Goal: Ask a question

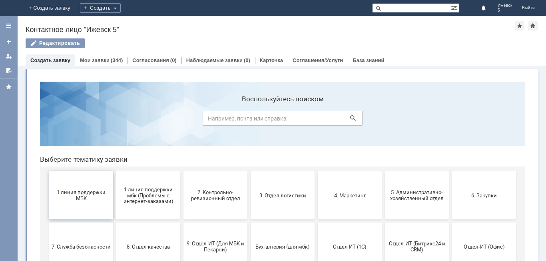
click at [96, 191] on span "1 линия поддержки МБК" at bounding box center [81, 195] width 59 height 12
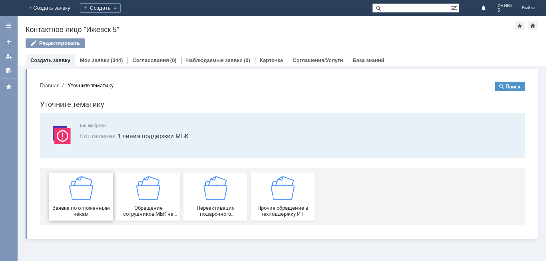
click at [84, 192] on img at bounding box center [81, 188] width 24 height 24
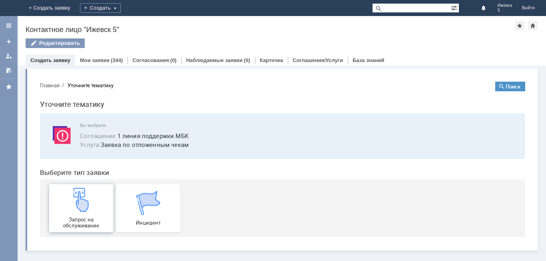
click at [82, 204] on img at bounding box center [81, 200] width 24 height 24
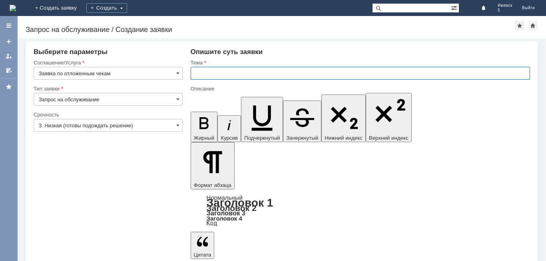
click at [234, 71] on input "text" at bounding box center [361, 73] width 340 height 13
type input "МБК Ижевск 5 отложенные чеки [DATE]"
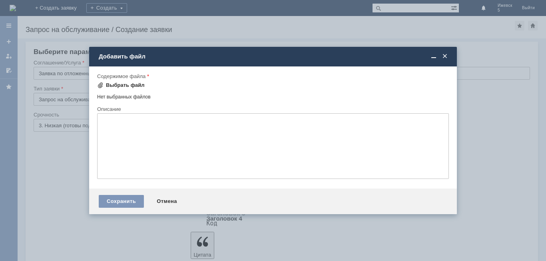
click at [120, 86] on div "Выбрать файл" at bounding box center [125, 85] width 39 height 6
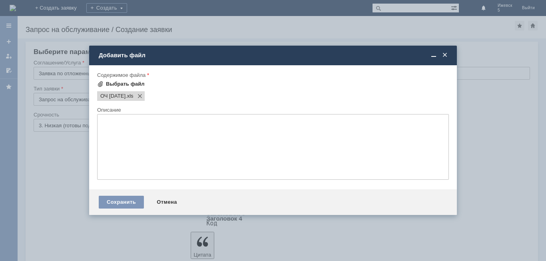
scroll to position [0, 0]
click at [134, 203] on div "Сохранить" at bounding box center [121, 202] width 45 height 13
